Goal: Information Seeking & Learning: Find specific fact

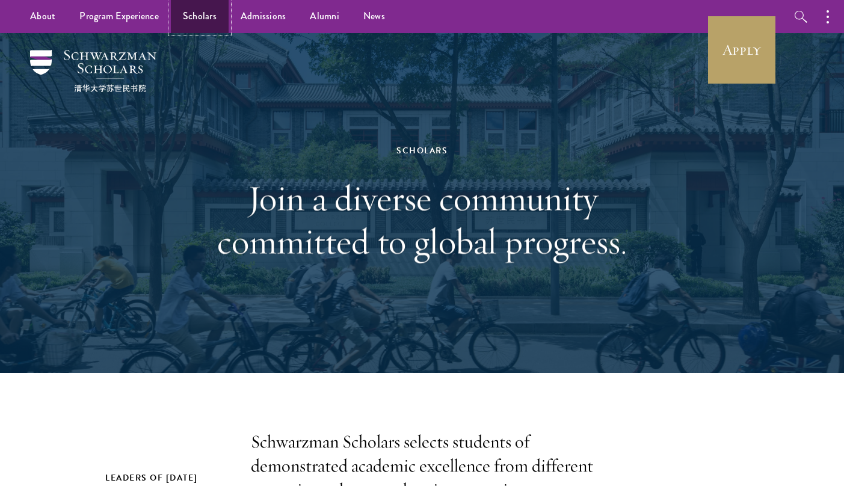
click at [210, 17] on link "Scholars" at bounding box center [200, 16] width 58 height 33
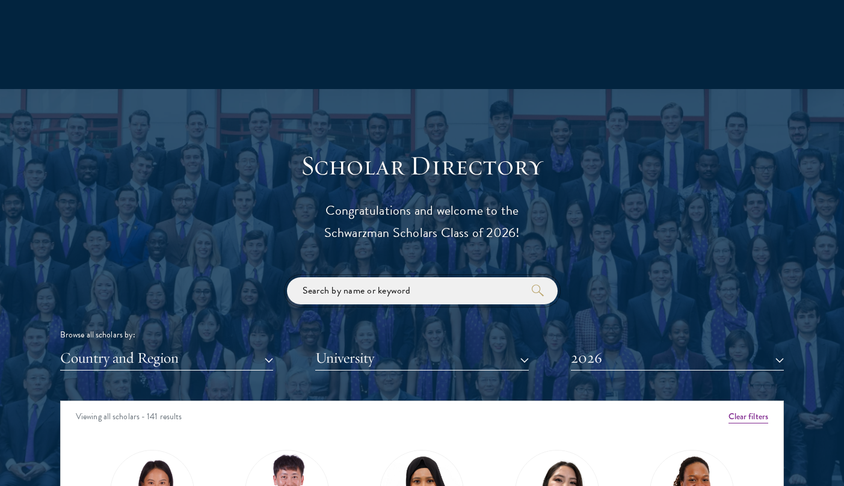
click at [342, 290] on input "search" at bounding box center [422, 290] width 271 height 27
paste input "[PERSON_NAME]"
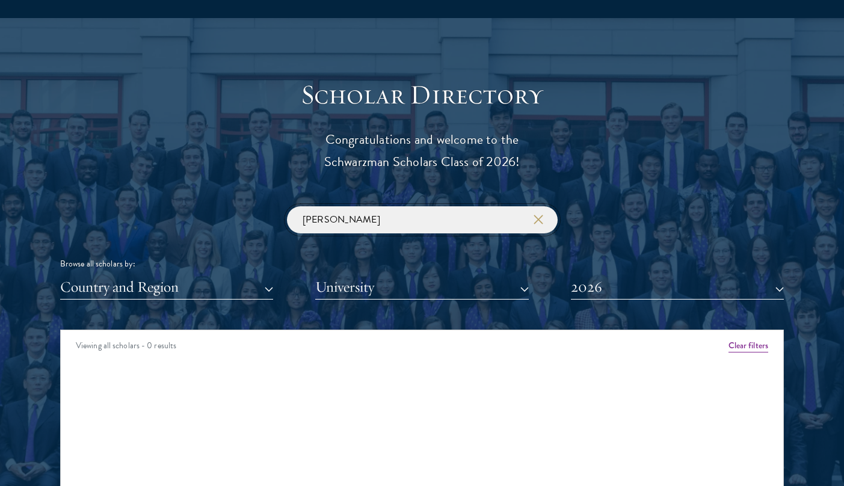
scroll to position [1315, 0]
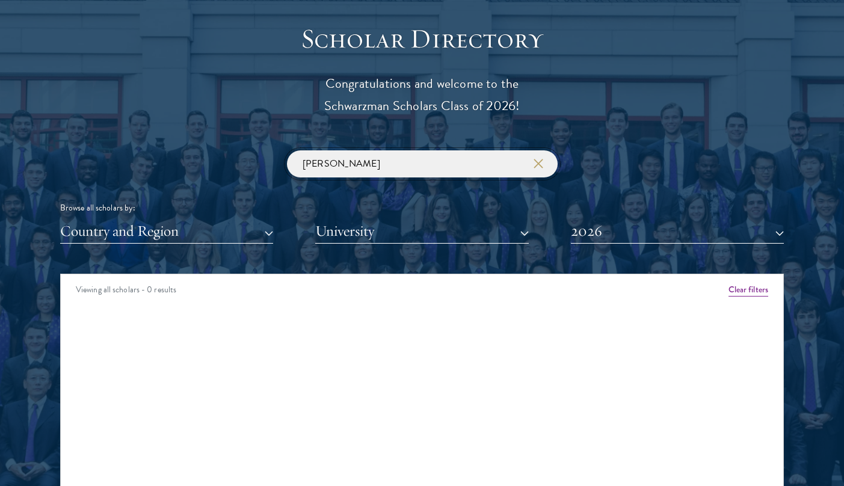
type input "[PERSON_NAME]"
click at [584, 229] on button "2026" at bounding box center [677, 231] width 213 height 25
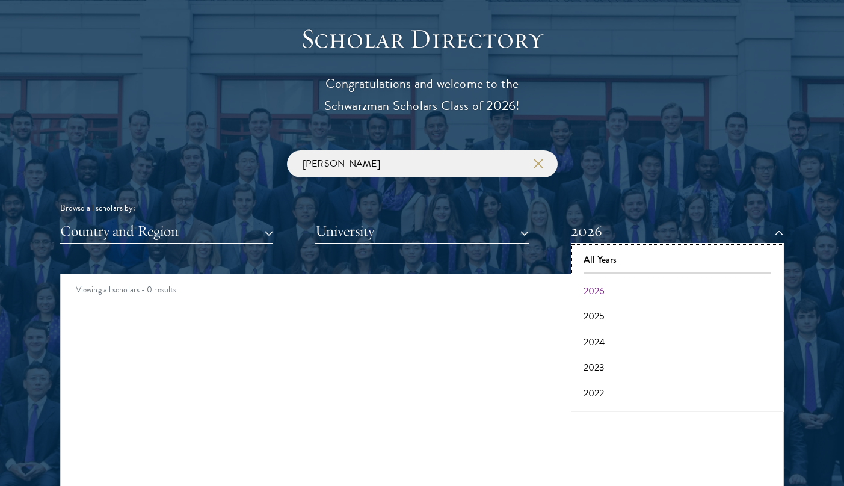
click at [615, 255] on button "All Years" at bounding box center [678, 259] width 206 height 25
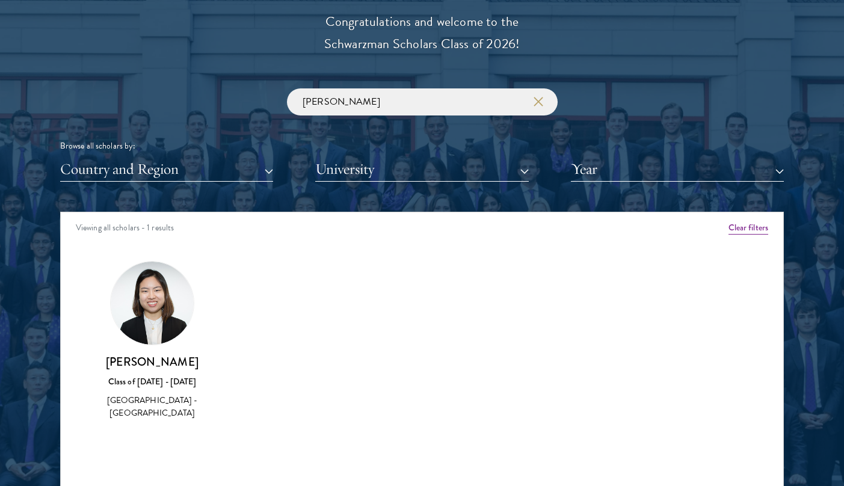
scroll to position [1426, 0]
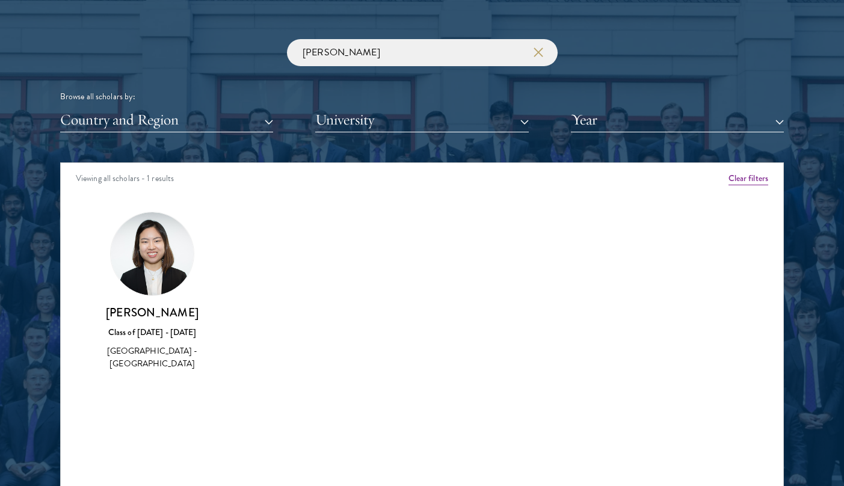
click at [140, 287] on img at bounding box center [152, 253] width 83 height 83
click at [603, 131] on button "Year" at bounding box center [677, 120] width 213 height 25
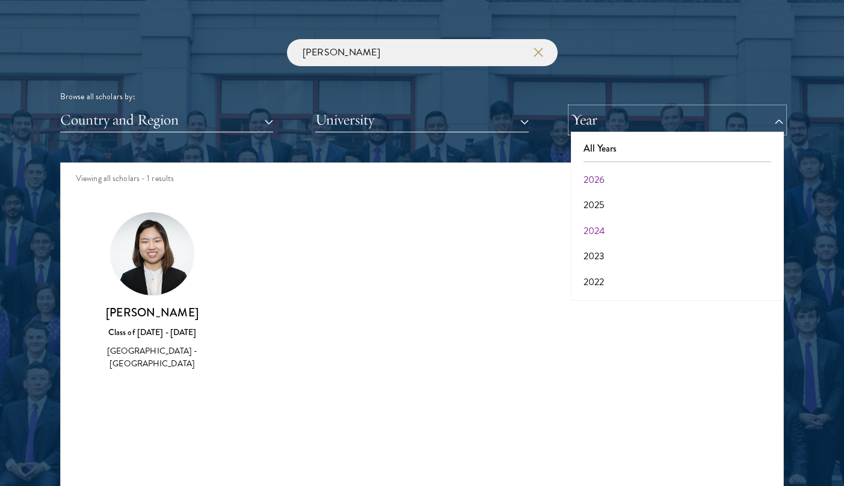
scroll to position [125, 0]
click at [592, 285] on button "2017" at bounding box center [678, 284] width 206 height 25
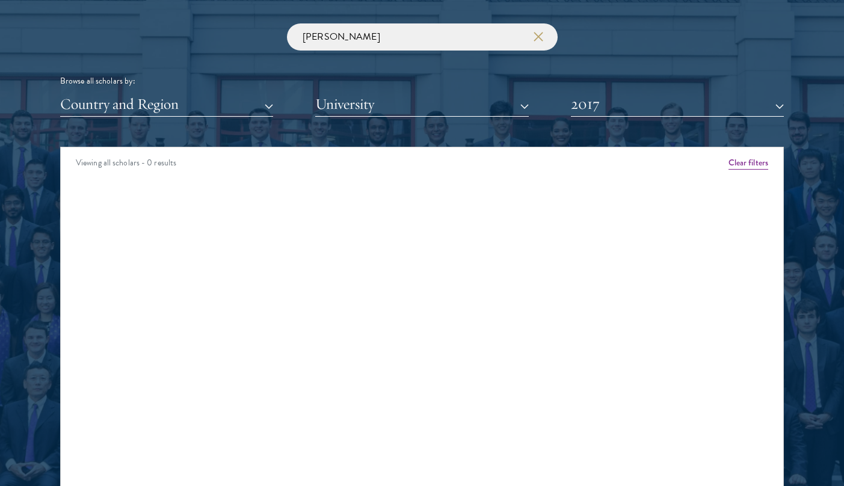
scroll to position [1450, 0]
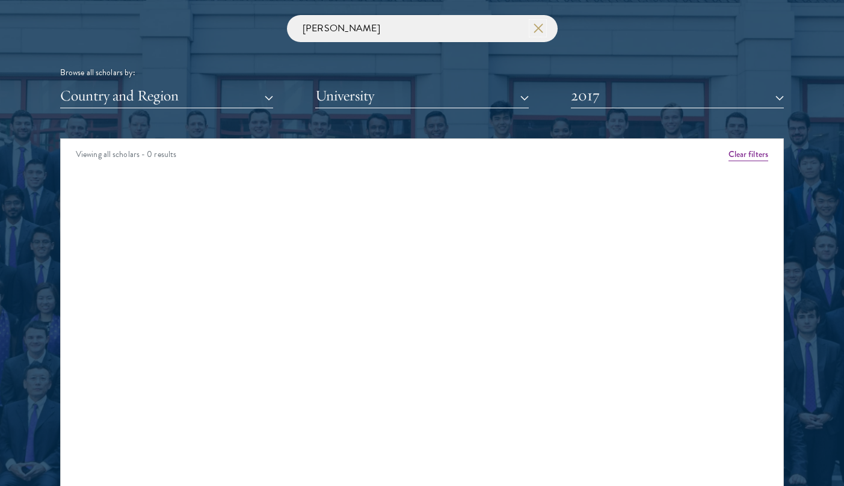
click at [537, 30] on use "button" at bounding box center [538, 28] width 17 height 17
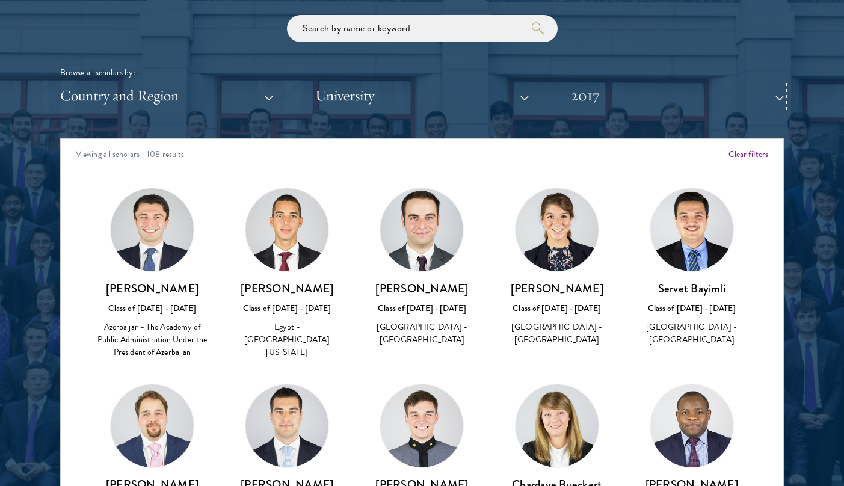
click at [621, 100] on button "2017" at bounding box center [677, 96] width 213 height 25
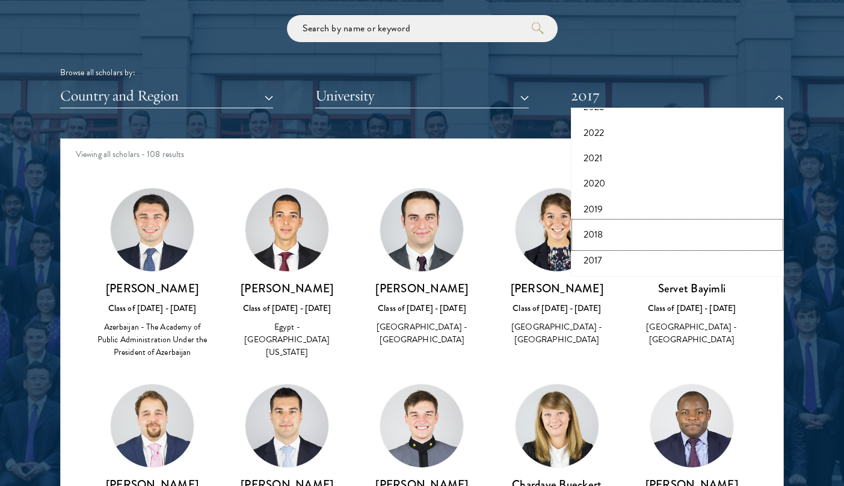
click at [602, 238] on button "2018" at bounding box center [678, 234] width 206 height 25
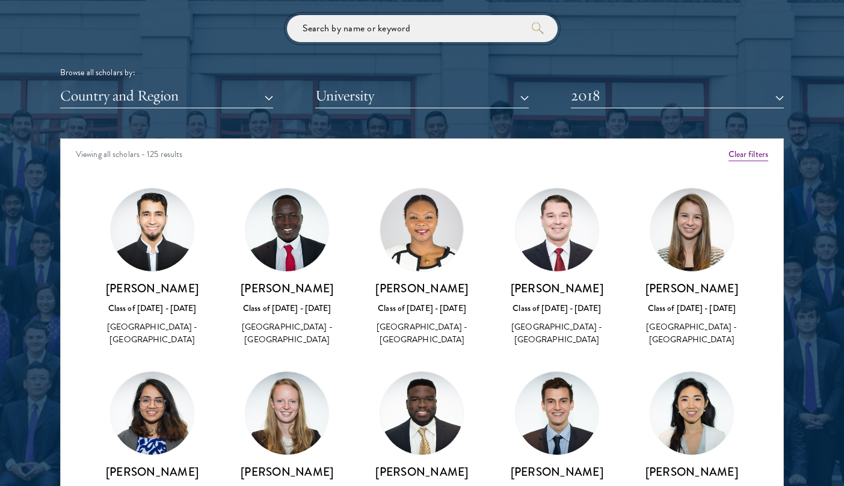
click at [362, 37] on input "search" at bounding box center [422, 28] width 271 height 27
paste input "[PERSON_NAME]"
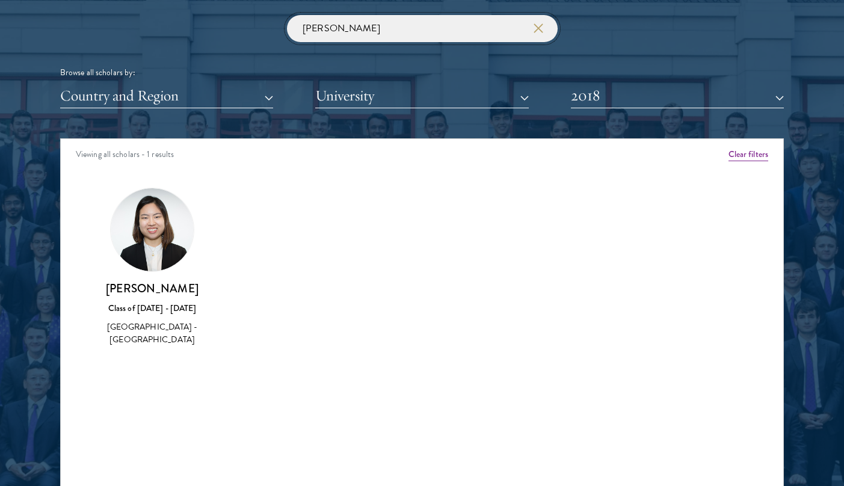
type input "[PERSON_NAME]"
click at [631, 99] on button "2018" at bounding box center [677, 96] width 213 height 25
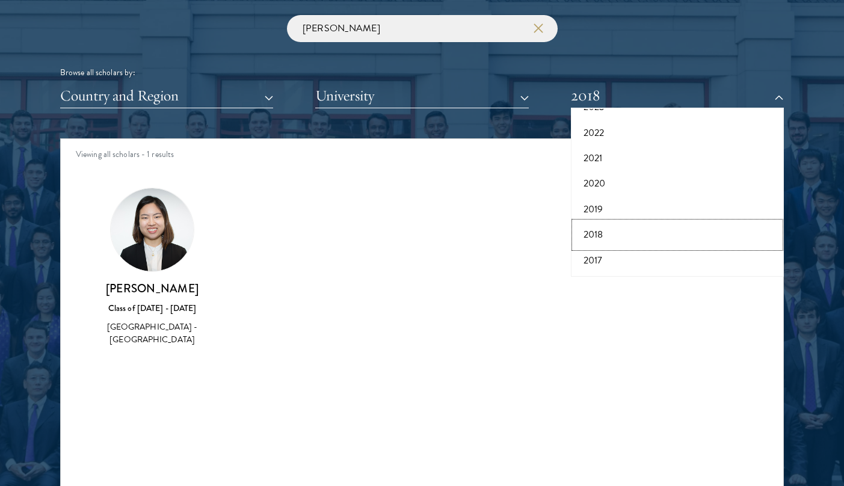
click at [613, 234] on button "2018" at bounding box center [678, 234] width 206 height 25
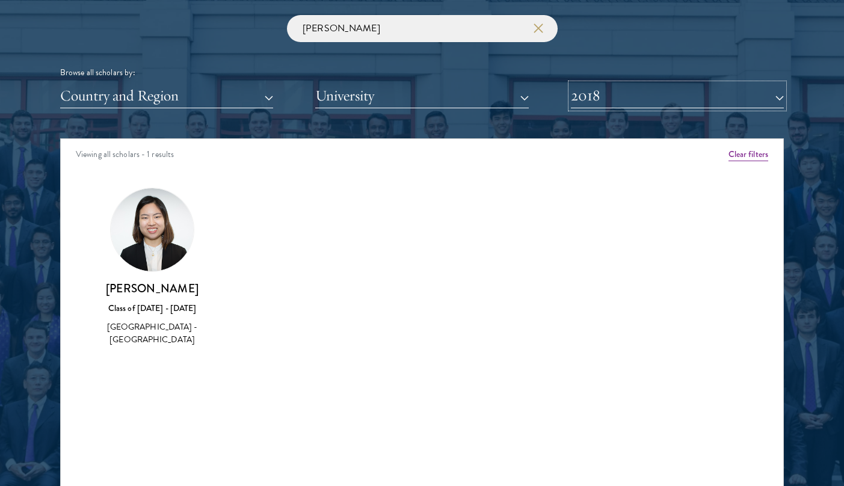
click at [611, 91] on button "2018" at bounding box center [677, 96] width 213 height 25
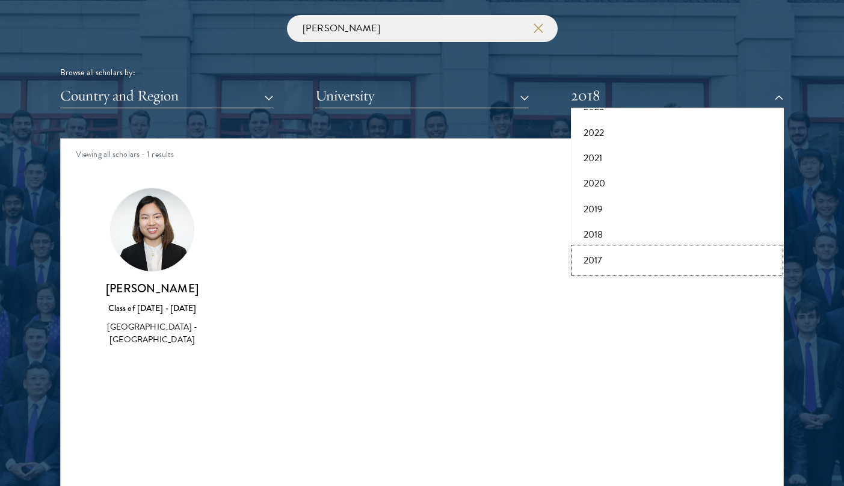
click at [606, 258] on button "2017" at bounding box center [678, 260] width 206 height 25
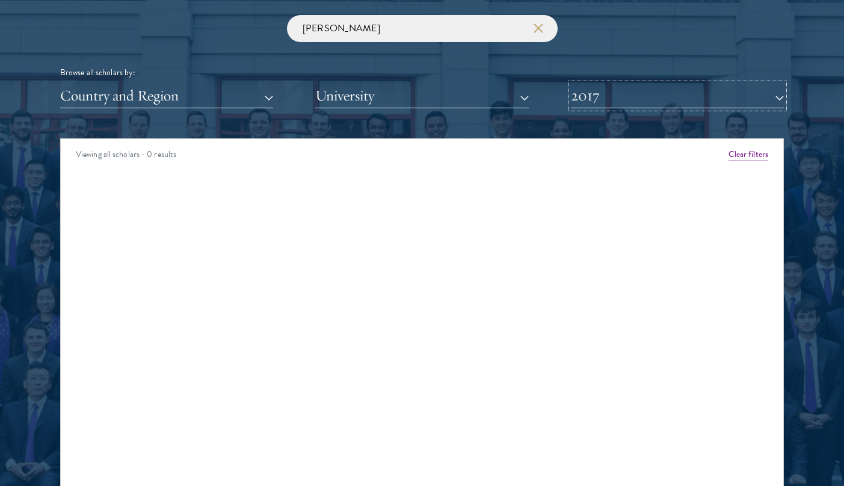
click at [616, 98] on button "2017" at bounding box center [677, 96] width 213 height 25
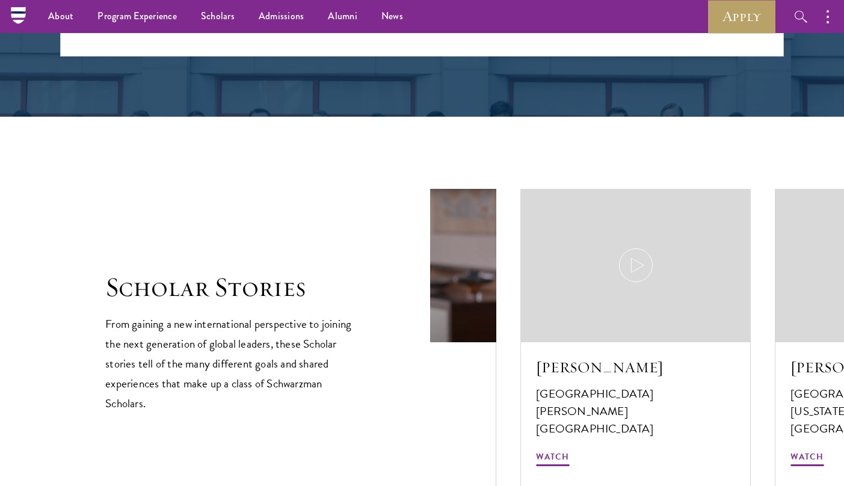
scroll to position [1752, 0]
